Goal: Information Seeking & Learning: Learn about a topic

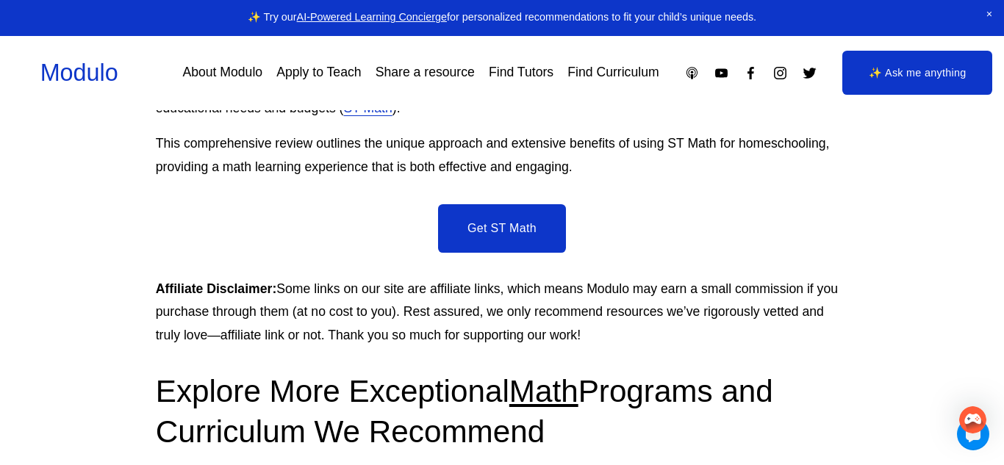
scroll to position [2647, 0]
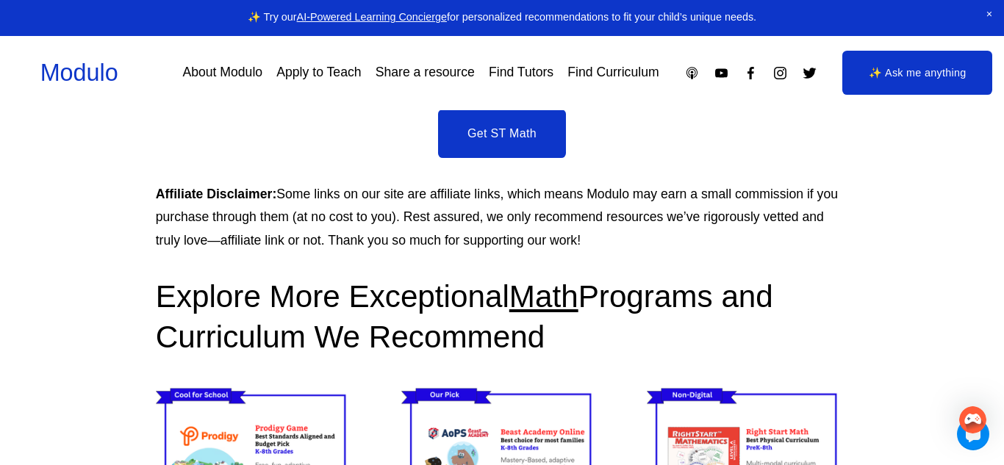
click at [508, 158] on link "Get ST Math" at bounding box center [502, 134] width 128 height 49
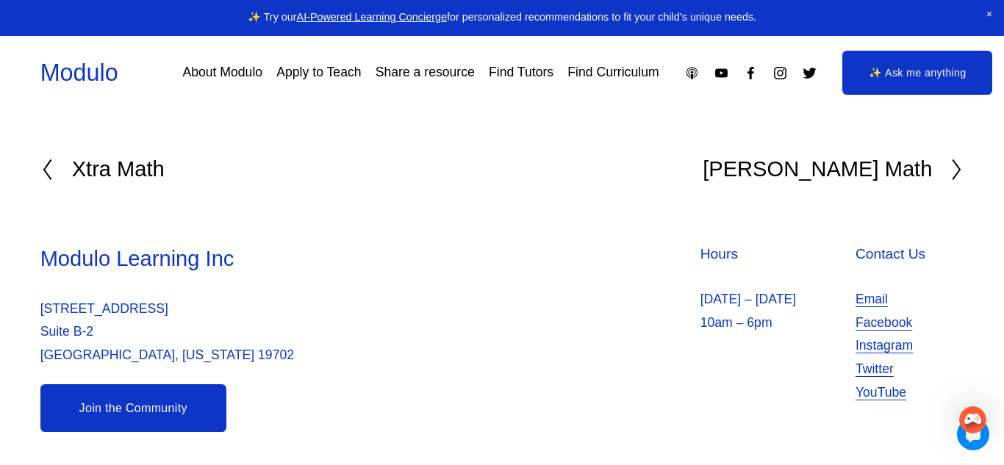
scroll to position [6953, 0]
click at [96, 269] on h3 "Modulo Learning Inc" at bounding box center [269, 259] width 458 height 29
click at [96, 268] on h3 "Modulo Learning Inc" at bounding box center [269, 259] width 458 height 29
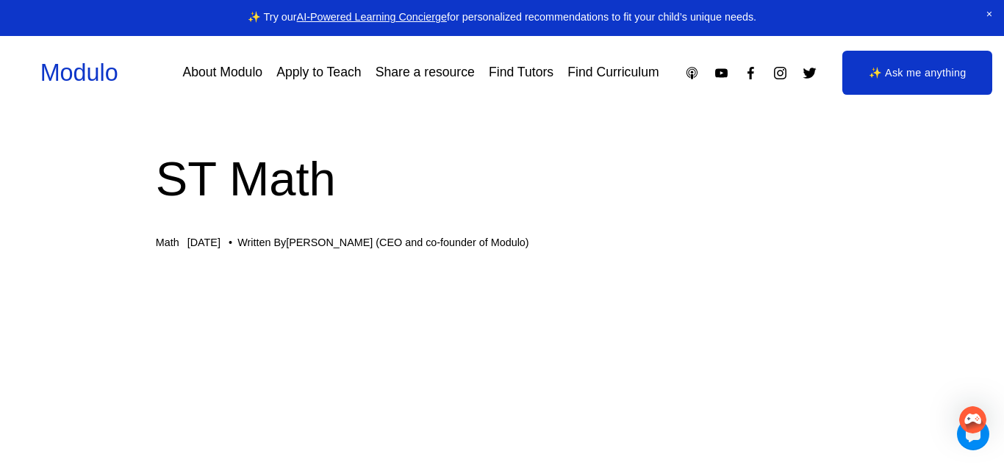
scroll to position [0, 0]
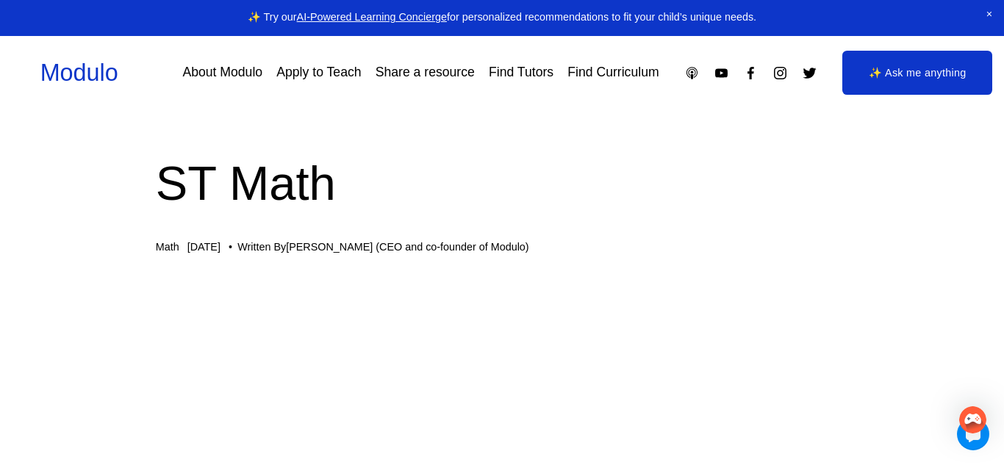
click at [89, 74] on link "Modulo" at bounding box center [79, 73] width 78 height 26
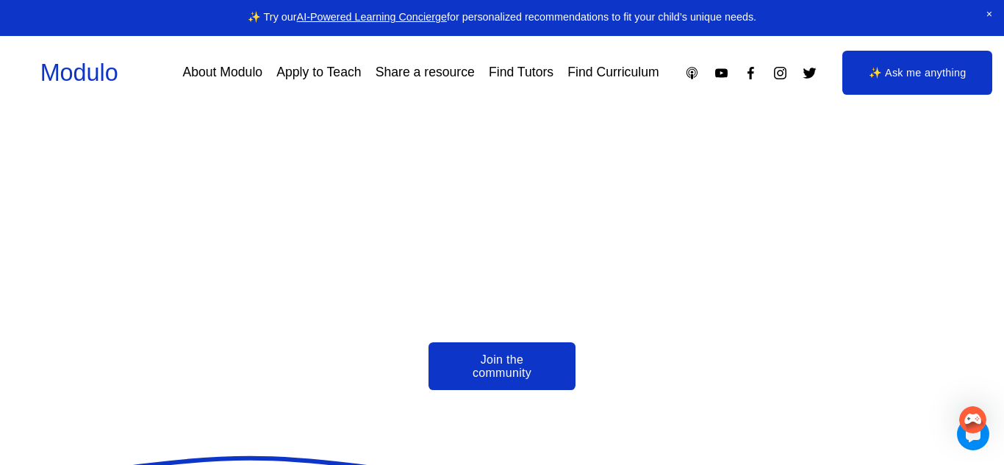
scroll to position [3387, 0]
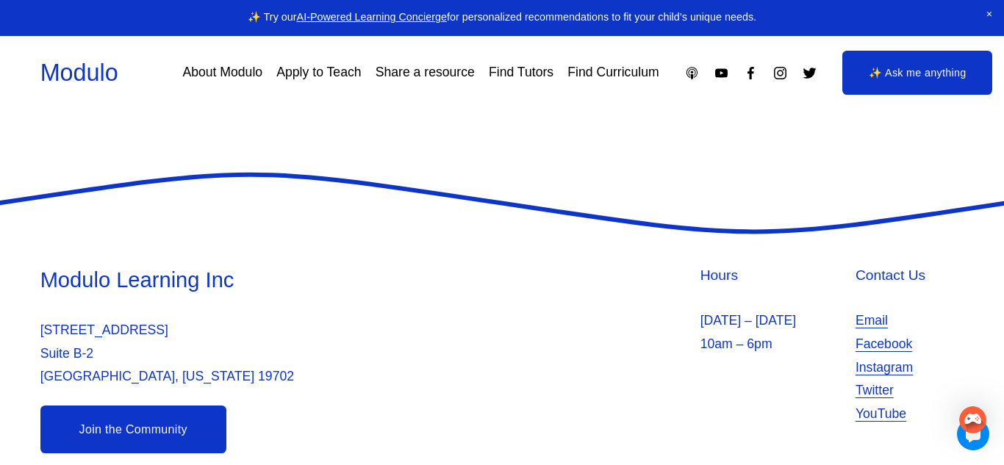
click at [354, 20] on link "AI-Powered Learning Concierge" at bounding box center [372, 17] width 150 height 12
